Goal: Task Accomplishment & Management: Use online tool/utility

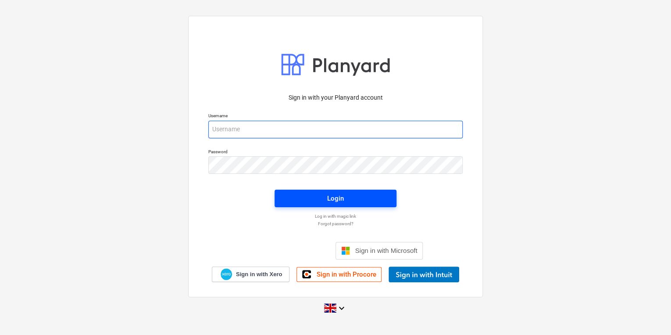
type input "[PERSON_NAME][EMAIL_ADDRESS][PERSON_NAME][DOMAIN_NAME]"
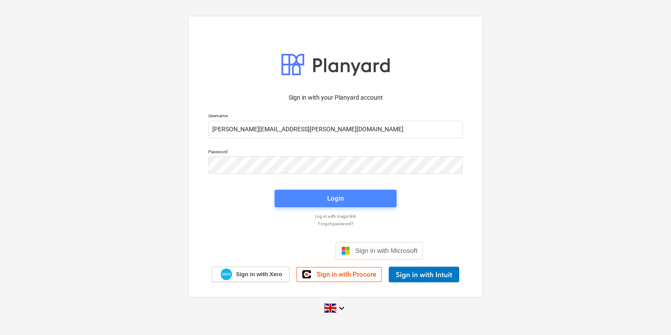
click at [307, 200] on span "Login" at bounding box center [335, 198] width 101 height 11
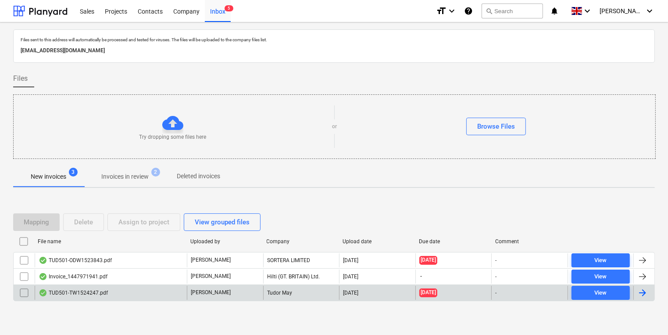
click at [113, 290] on div "TUD501-TW1524247.pdf" at bounding box center [111, 293] width 152 height 14
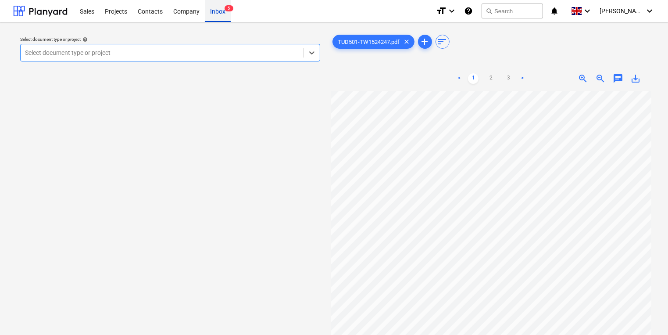
drag, startPoint x: 223, startPoint y: 23, endPoint x: 224, endPoint y: 18, distance: 5.3
click at [223, 23] on div "Select document type or project help option , selected. Select is focused ,type…" at bounding box center [334, 216] width 668 height 389
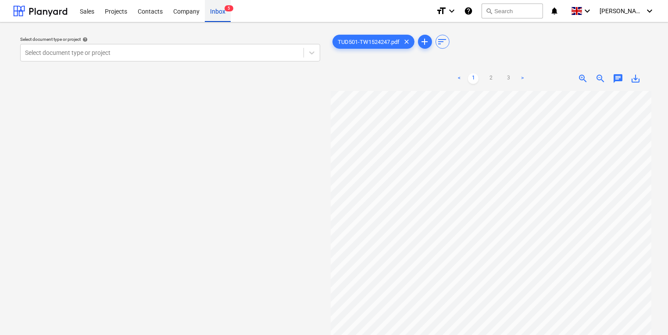
click at [224, 11] on div "Inbox 5" at bounding box center [218, 11] width 26 height 22
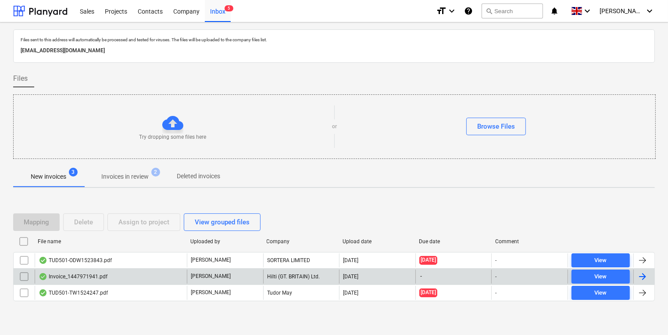
click at [122, 276] on div "Invoice_1447971941.pdf" at bounding box center [111, 276] width 152 height 14
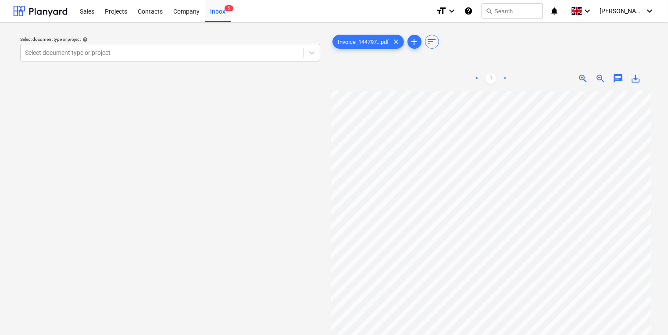
scroll to position [0, 10]
click at [166, 54] on div at bounding box center [162, 52] width 274 height 9
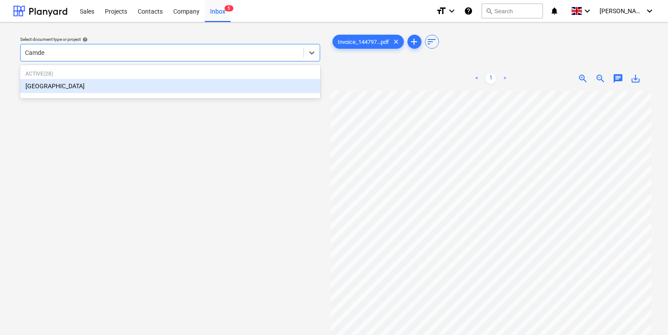
type input "[GEOGRAPHIC_DATA]"
click at [272, 82] on div "[GEOGRAPHIC_DATA]" at bounding box center [170, 86] width 300 height 14
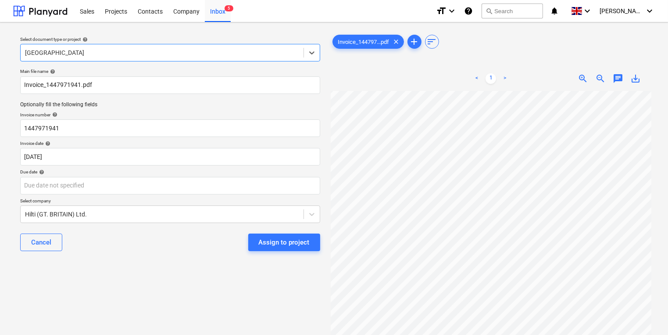
scroll to position [157, 10]
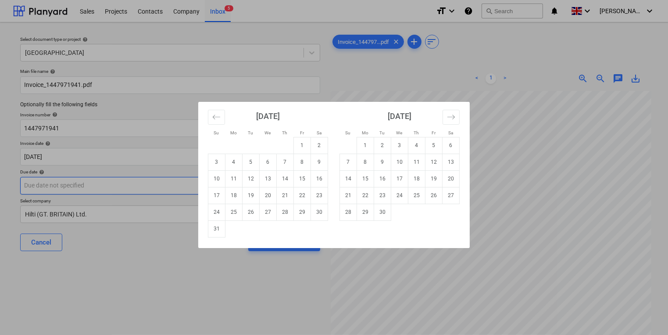
click at [147, 186] on body "Sales Projects Contacts Company Inbox 5 format_size keyboard_arrow_down help se…" at bounding box center [334, 167] width 668 height 335
click at [386, 211] on td "30" at bounding box center [382, 212] width 17 height 17
type input "[DATE]"
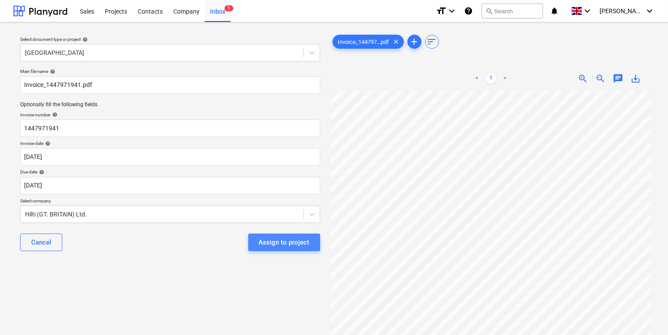
click at [287, 247] on div "Assign to project" at bounding box center [284, 241] width 51 height 11
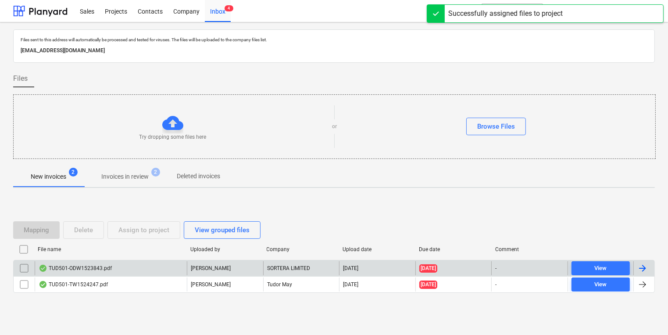
click at [285, 261] on div "SORTERA LIMITED" at bounding box center [301, 268] width 76 height 14
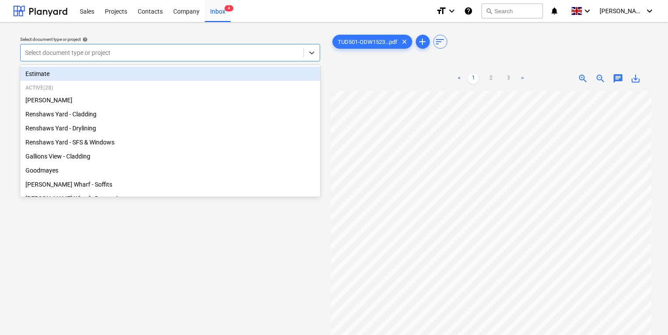
click at [170, 50] on div at bounding box center [162, 52] width 274 height 9
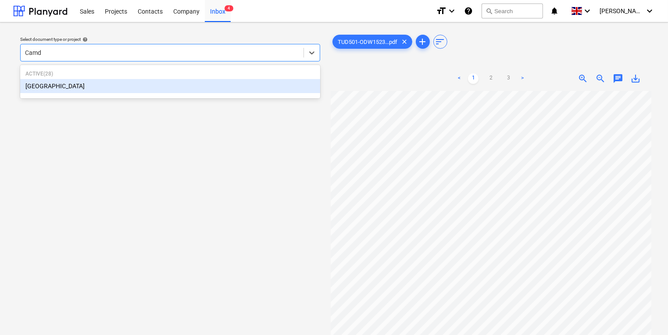
type input "Camde"
click at [232, 93] on div "[GEOGRAPHIC_DATA]" at bounding box center [170, 86] width 300 height 14
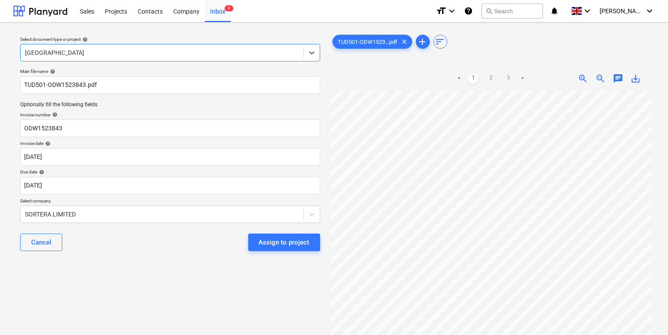
click at [170, 147] on p "Invoice date help" at bounding box center [170, 143] width 300 height 7
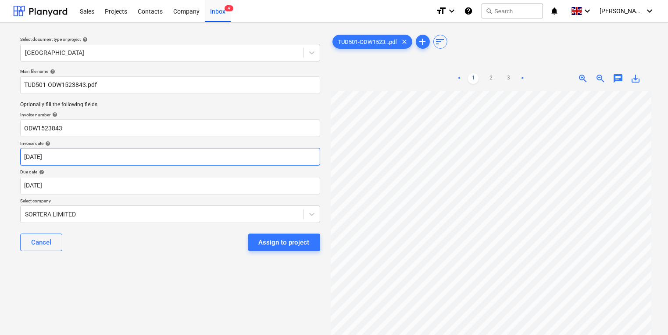
click at [70, 153] on body "Sales Projects Contacts Company Inbox 4 format_size keyboard_arrow_down help se…" at bounding box center [334, 167] width 668 height 335
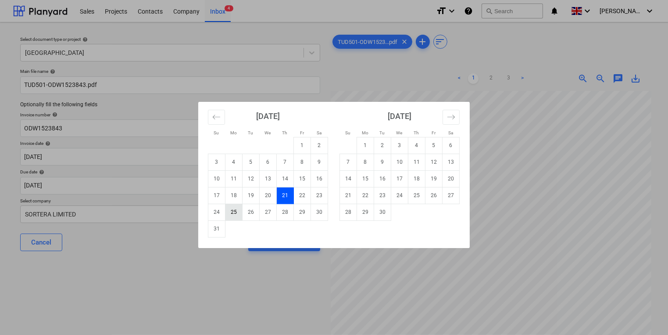
click at [230, 215] on td "25" at bounding box center [233, 212] width 17 height 17
type input "[DATE]"
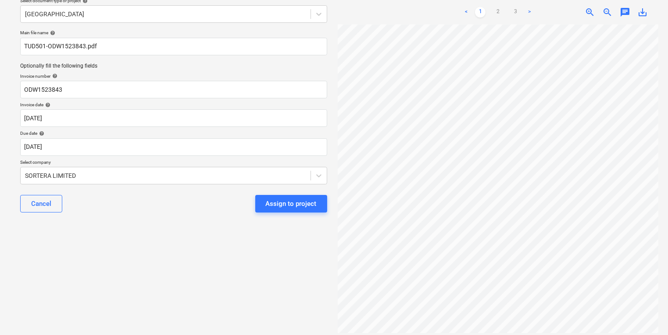
scroll to position [77, 0]
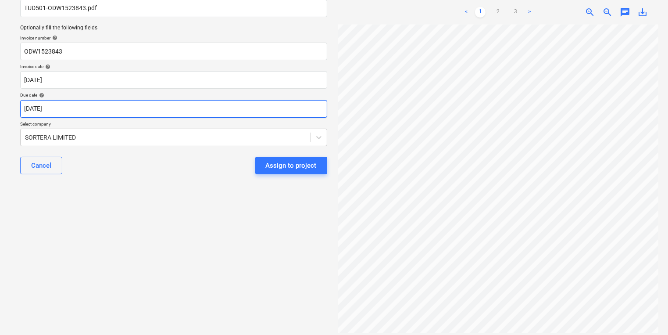
click at [235, 111] on body "Sales Projects Contacts Company Inbox 4 format_size keyboard_arrow_down help se…" at bounding box center [334, 90] width 668 height 335
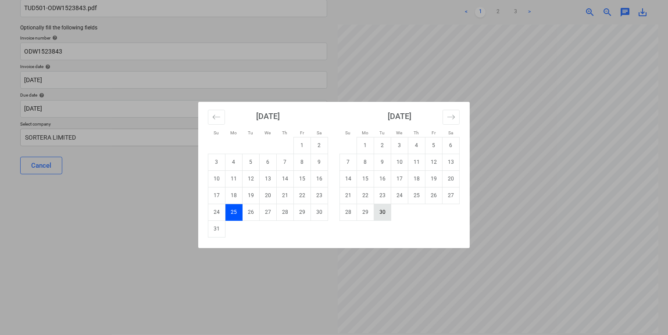
click at [380, 211] on td "30" at bounding box center [382, 212] width 17 height 17
type input "[DATE]"
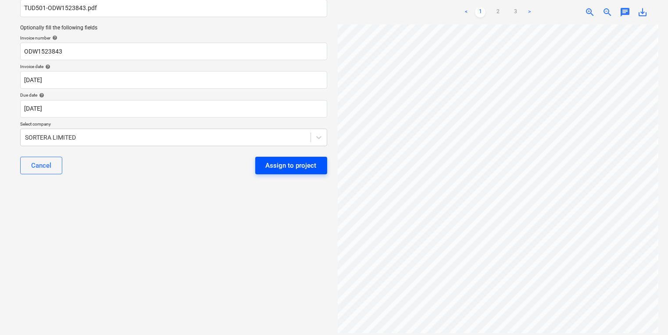
click at [275, 166] on div "Assign to project" at bounding box center [291, 165] width 51 height 11
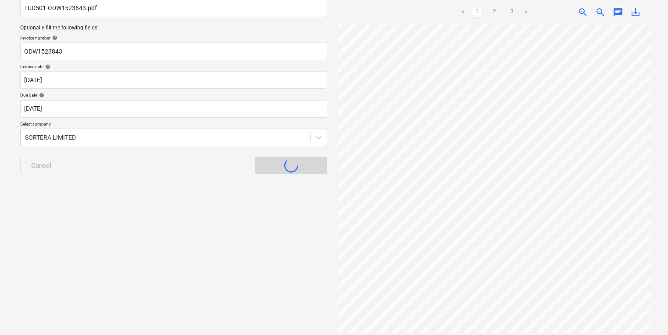
scroll to position [5, 0]
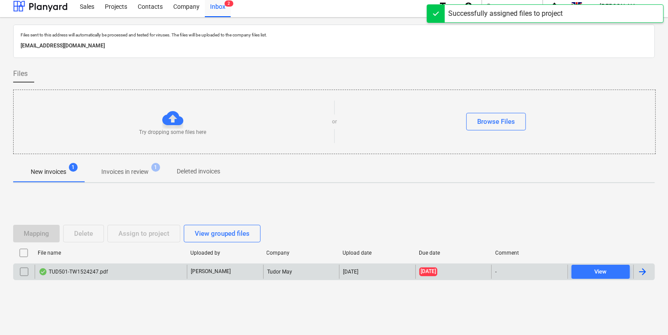
click at [154, 268] on div "TUD501-TW1524247.pdf" at bounding box center [111, 271] width 152 height 14
